Goal: Task Accomplishment & Management: Manage account settings

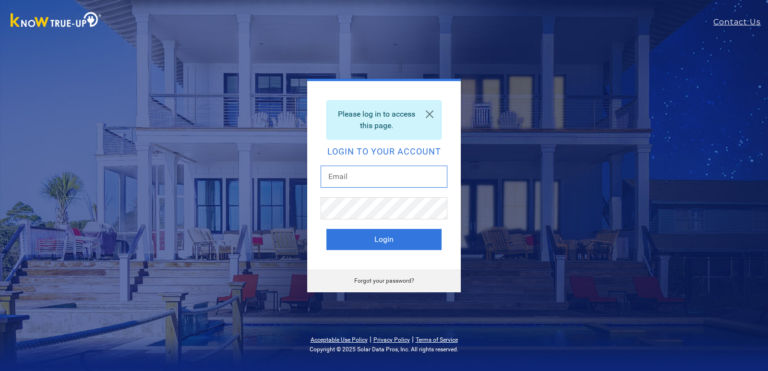
click at [346, 171] on input "text" at bounding box center [384, 177] width 127 height 22
type input "[EMAIL_ADDRESS][DOMAIN_NAME]"
click at [382, 282] on link "Forgot your password?" at bounding box center [384, 280] width 60 height 7
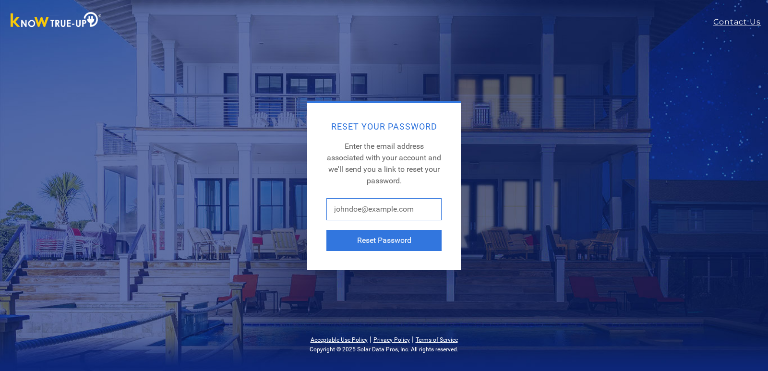
click at [345, 212] on input "text" at bounding box center [383, 209] width 115 height 22
type input "dm@valleybs.com"
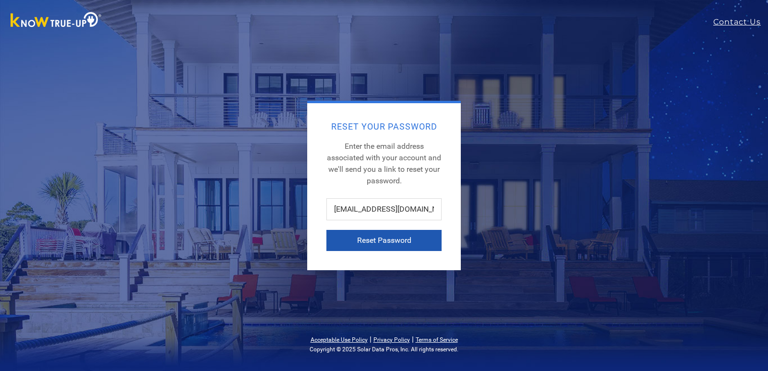
click at [381, 240] on button "Reset Password" at bounding box center [383, 240] width 115 height 21
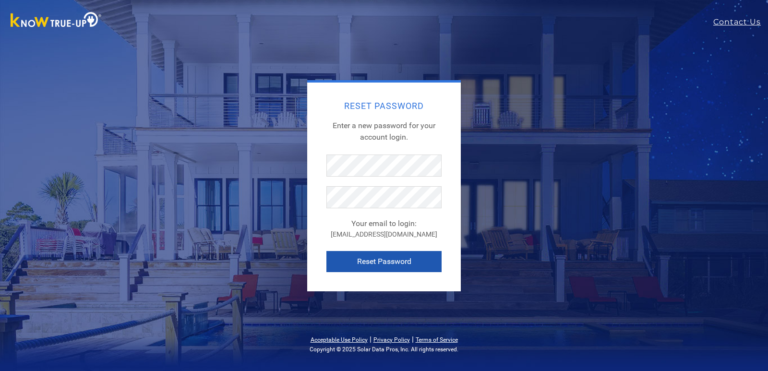
click at [387, 262] on button "Reset Password" at bounding box center [383, 261] width 115 height 21
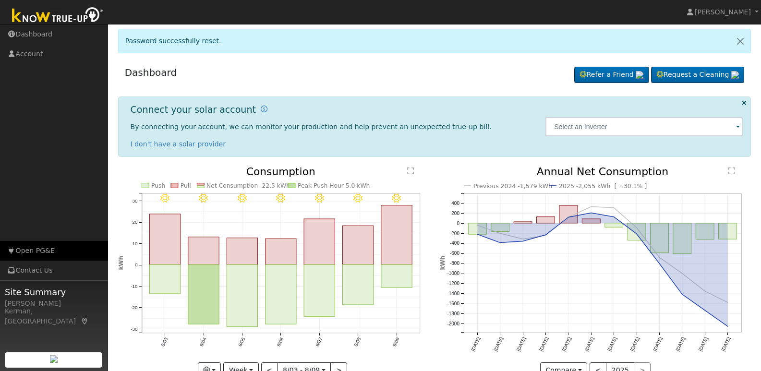
click at [48, 255] on link "Open PG&E" at bounding box center [54, 251] width 108 height 20
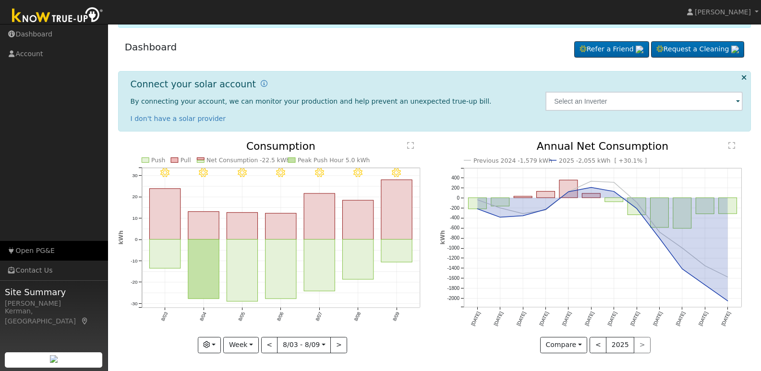
scroll to position [26, 0]
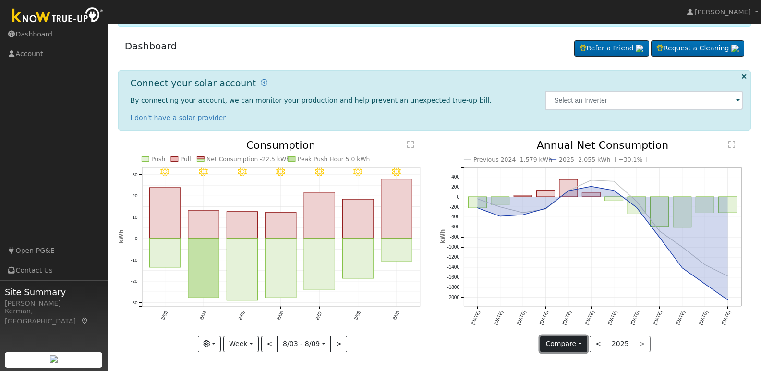
click at [581, 345] on button "Compare" at bounding box center [564, 344] width 48 height 16
click at [570, 326] on link "Current Year" at bounding box center [577, 324] width 75 height 13
click at [576, 341] on button "Current" at bounding box center [563, 344] width 42 height 16
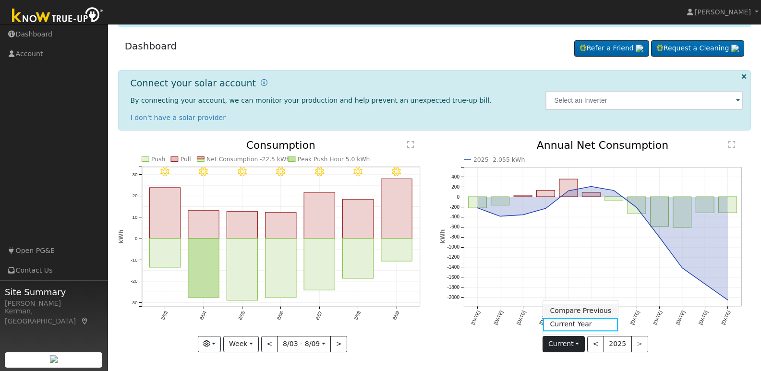
click at [566, 311] on link "Compare Previous" at bounding box center [580, 310] width 75 height 13
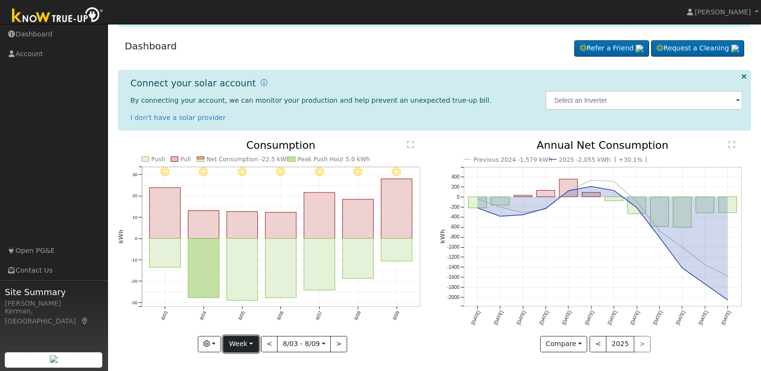
click at [237, 343] on button "Week" at bounding box center [240, 344] width 35 height 16
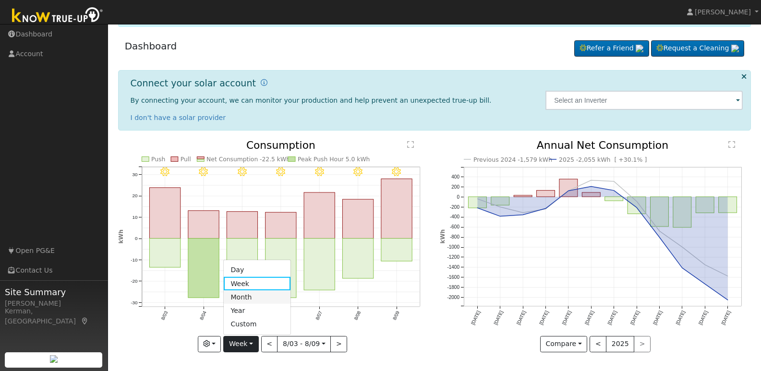
click at [233, 296] on link "Month" at bounding box center [257, 296] width 67 height 13
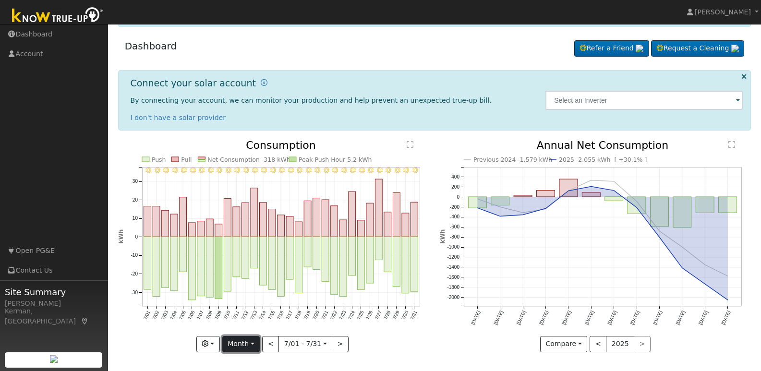
click at [254, 343] on button "Month" at bounding box center [241, 344] width 38 height 16
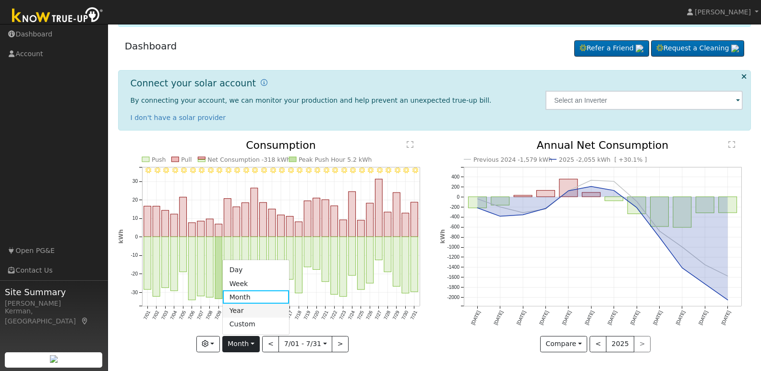
click at [249, 309] on link "Year" at bounding box center [256, 310] width 67 height 13
type input "2024-08-01"
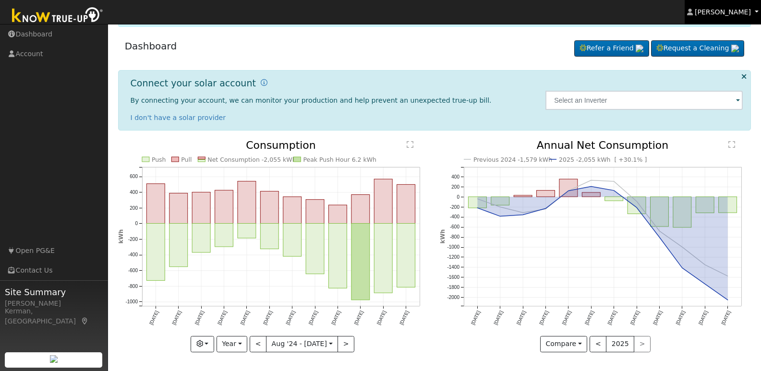
click at [732, 9] on span "Daren Moss" at bounding box center [722, 12] width 56 height 8
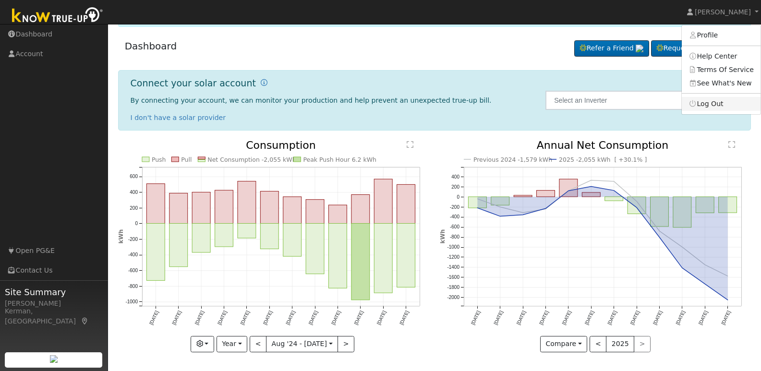
click at [730, 102] on link "Log Out" at bounding box center [720, 103] width 79 height 13
